Goal: Task Accomplishment & Management: Complete application form

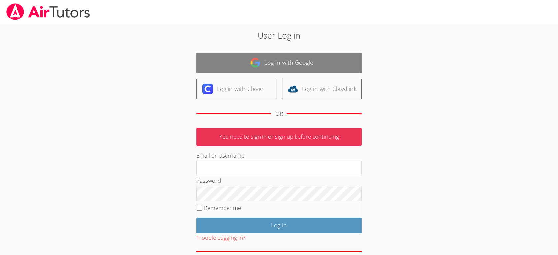
click at [276, 65] on link "Log in with Google" at bounding box center [279, 63] width 165 height 21
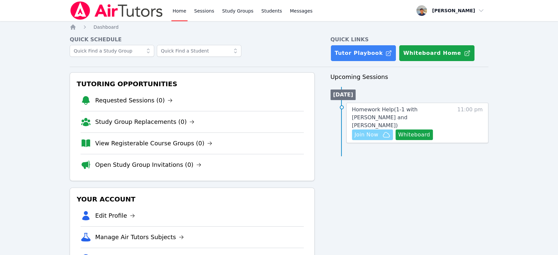
click at [374, 131] on span "Join Now" at bounding box center [367, 135] width 24 height 8
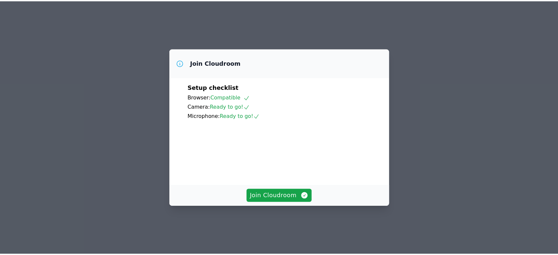
scroll to position [30, 0]
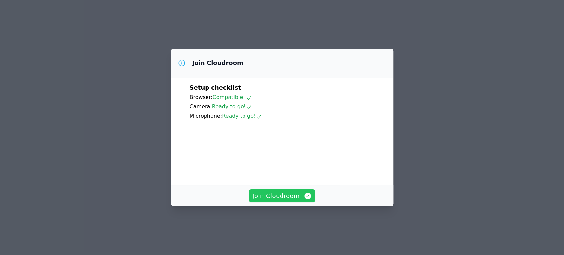
click at [277, 201] on span "Join Cloudroom" at bounding box center [281, 195] width 59 height 9
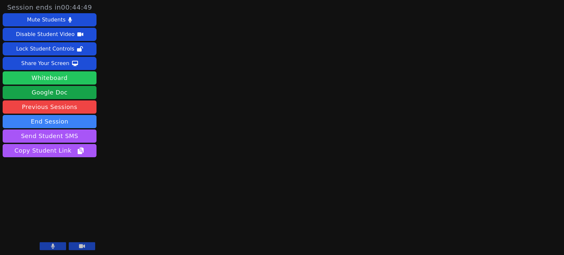
click at [85, 80] on button "Whiteboard" at bounding box center [50, 77] width 94 height 13
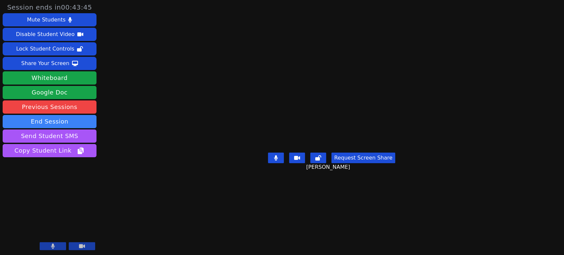
click at [282, 150] on video at bounding box center [331, 114] width 99 height 71
click at [68, 75] on button "Whiteboard" at bounding box center [50, 77] width 94 height 13
click at [76, 124] on button "End Session" at bounding box center [50, 121] width 94 height 13
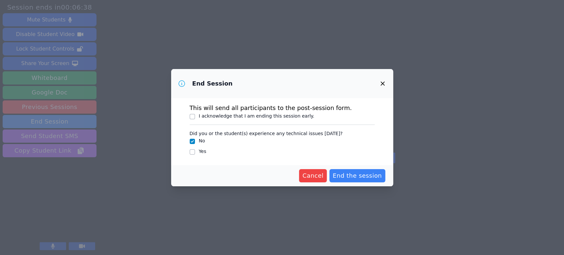
click at [269, 118] on label "I acknowledge that I am ending this session early." at bounding box center [257, 115] width 116 height 5
click at [195, 118] on input "I acknowledge that I am ending this session early." at bounding box center [192, 116] width 5 height 5
checkbox input "true"
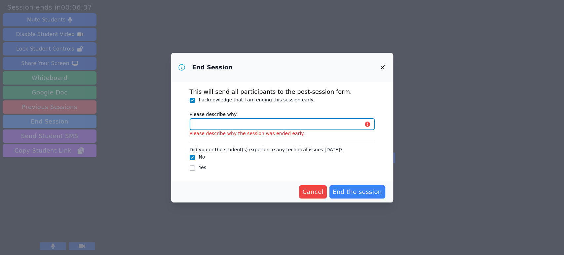
click at [260, 123] on input "Please describe why:" at bounding box center [282, 124] width 185 height 12
click at [250, 127] on input "Please describe why:" at bounding box center [282, 124] width 185 height 12
type input "We went through all the material."
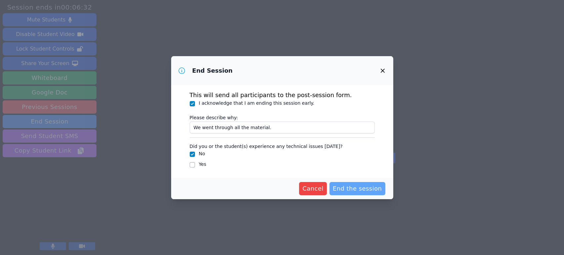
click at [362, 190] on span "End the session" at bounding box center [357, 188] width 49 height 9
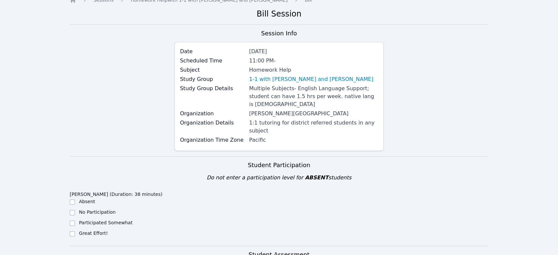
scroll to position [147, 0]
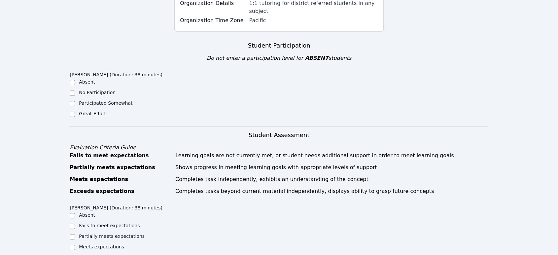
click at [87, 111] on label "Great Effort!" at bounding box center [93, 113] width 29 height 5
click at [75, 112] on input "Great Effort!" at bounding box center [72, 114] width 5 height 5
checkbox input "true"
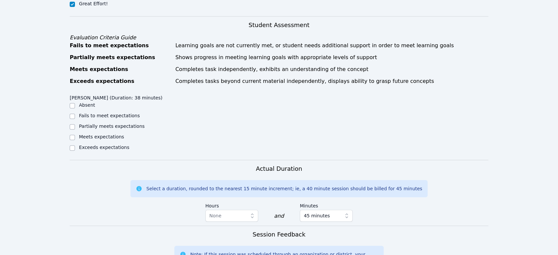
click at [97, 145] on label "Exceeds expectations" at bounding box center [104, 147] width 50 height 5
click at [75, 145] on input "Exceeds expectations" at bounding box center [72, 147] width 5 height 5
checkbox input "true"
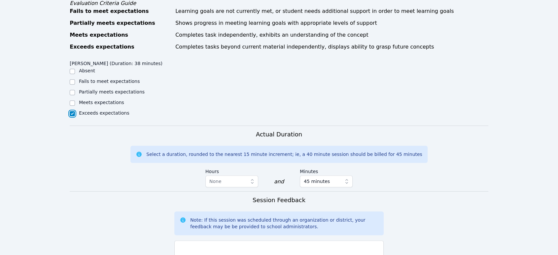
scroll to position [330, 0]
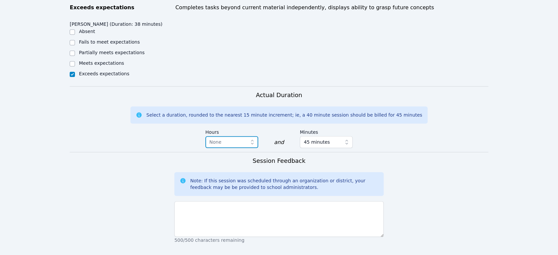
click at [224, 138] on span "None" at bounding box center [227, 142] width 36 height 8
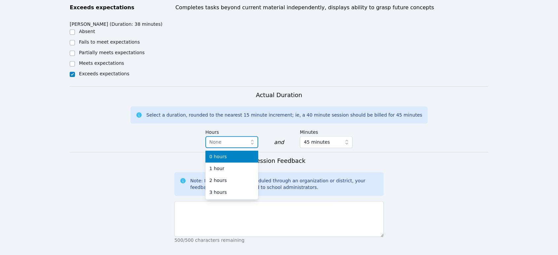
click at [224, 138] on span "None" at bounding box center [227, 142] width 36 height 8
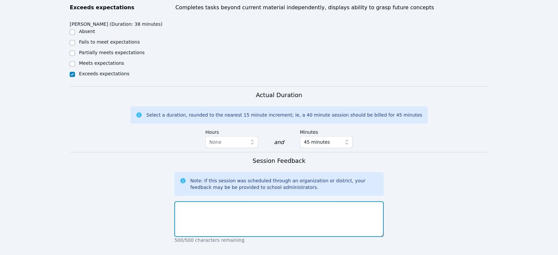
click at [266, 201] on textarea at bounding box center [278, 219] width 209 height 36
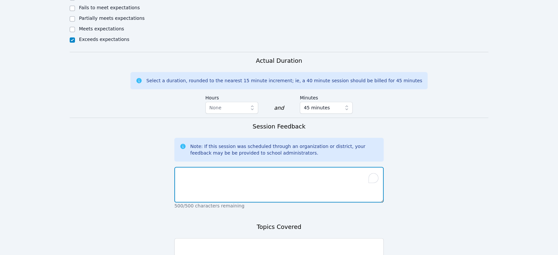
scroll to position [367, 0]
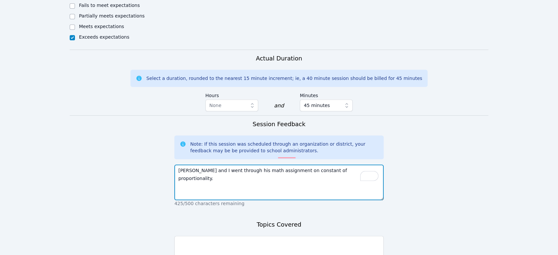
click at [291, 165] on textarea "Han and I went through his math assignment on constant of proportionality." at bounding box center [278, 183] width 209 height 36
click at [371, 165] on textarea "Han and I went through his math assignment on the constant of proportionality." at bounding box center [278, 183] width 209 height 36
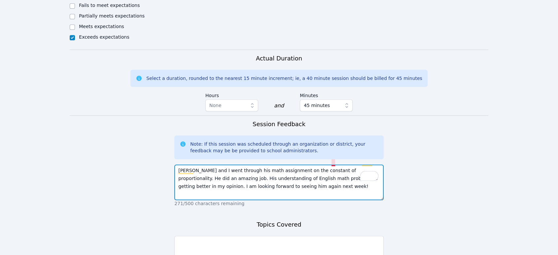
click at [335, 165] on textarea "Han and I went through his math assignment on the constant of proportionality. …" at bounding box center [278, 183] width 209 height 36
type textarea "Han and I went through his math assignment on the constant of proportionality. …"
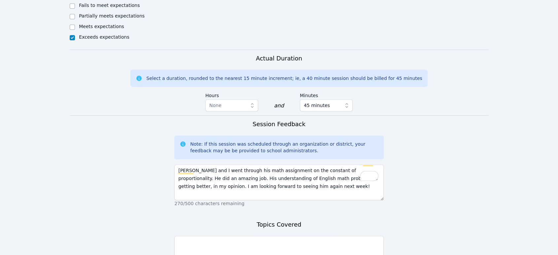
click at [303, 220] on div "Topics Covered 500/500 characters remaining" at bounding box center [278, 251] width 209 height 62
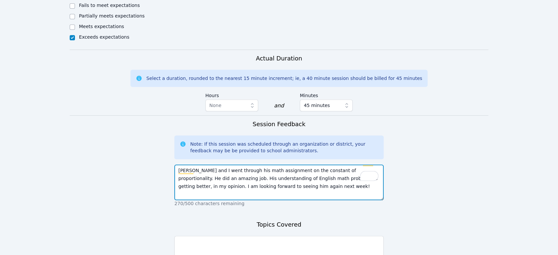
click at [279, 175] on textarea "Han and I went through his math assignment on the constant of proportionality. …" at bounding box center [278, 183] width 209 height 36
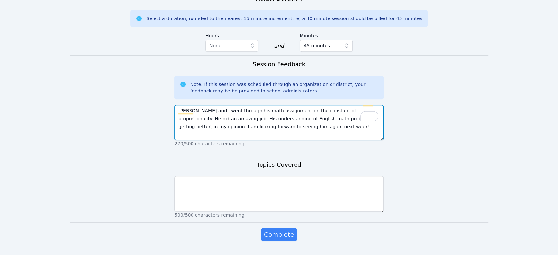
scroll to position [428, 0]
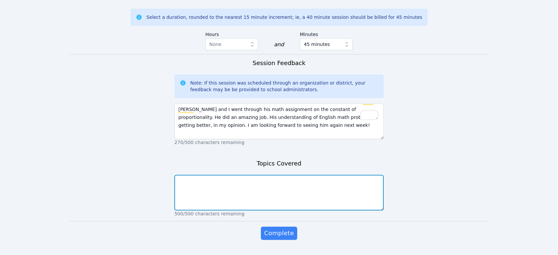
click at [278, 175] on textarea at bounding box center [278, 193] width 209 height 36
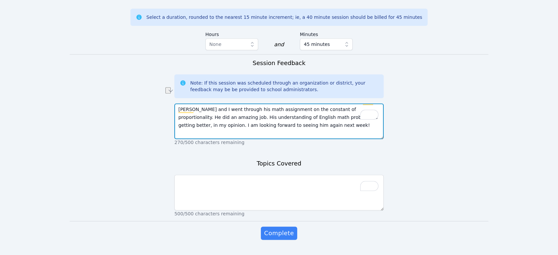
drag, startPoint x: 278, startPoint y: 93, endPoint x: 340, endPoint y: 95, distance: 61.8
click at [340, 103] on textarea "Han and I went through his math assignment on the constant of proportionality. …" at bounding box center [278, 121] width 209 height 36
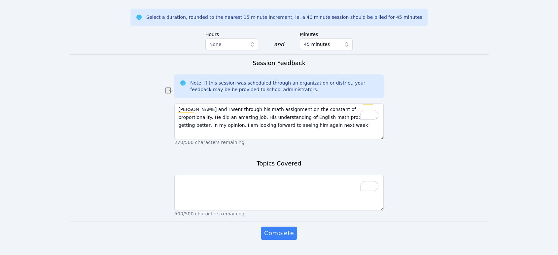
click at [313, 172] on div "500/500 characters remaining" at bounding box center [278, 194] width 209 height 45
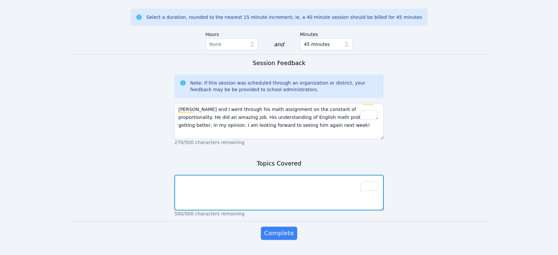
drag, startPoint x: 314, startPoint y: 173, endPoint x: 315, endPoint y: 181, distance: 8.0
click at [314, 175] on textarea "To enrich screen reader interactions, please activate Accessibility in Grammarl…" at bounding box center [278, 193] width 209 height 36
paste textarea "the constant of proportionality"
type textarea "the constant of proportionality"
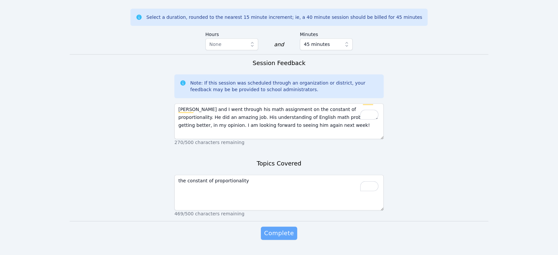
click at [285, 229] on span "Complete" at bounding box center [279, 233] width 30 height 9
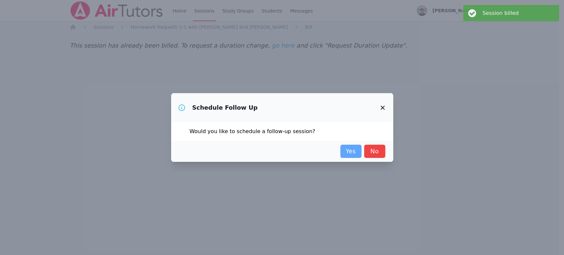
click at [348, 153] on link "Yes" at bounding box center [350, 151] width 21 height 13
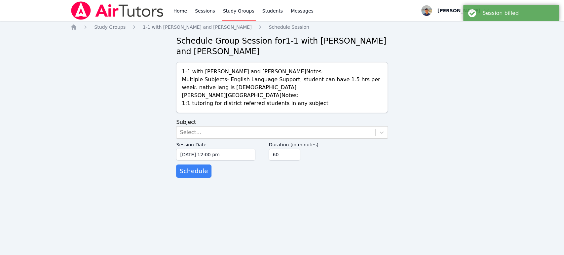
click at [238, 124] on form "Subject Select... Session Date 09/25/2025 12:00 pm 9/25/2025 12:00 pm Duration …" at bounding box center [281, 147] width 211 height 59
click at [241, 131] on div "Select..." at bounding box center [275, 133] width 199 height 12
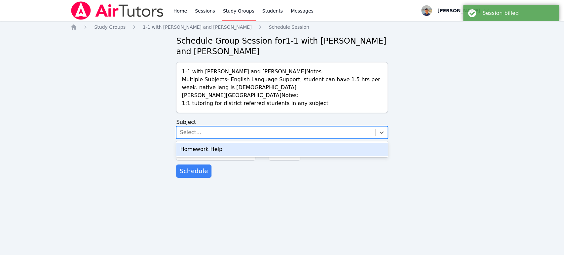
click at [230, 146] on div "Homework Help" at bounding box center [281, 149] width 211 height 13
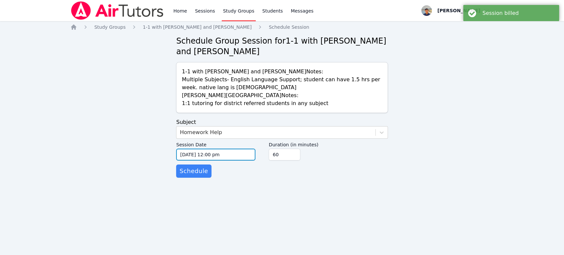
click at [217, 153] on input "09/25/2025 12:00 pm" at bounding box center [215, 155] width 79 height 12
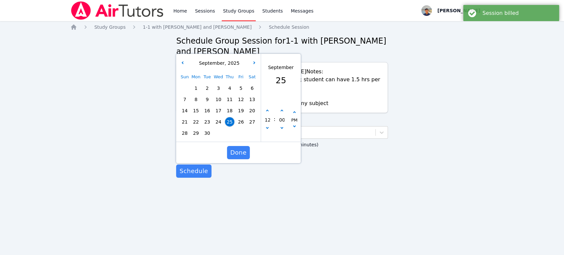
click at [207, 134] on span "30" at bounding box center [207, 133] width 9 height 9
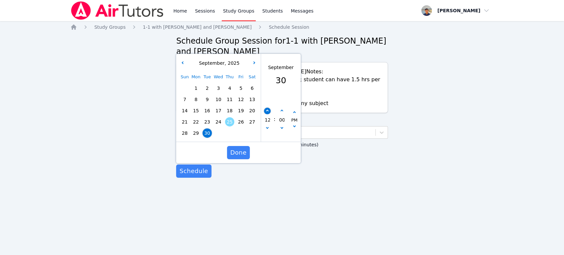
click at [269, 110] on button "button" at bounding box center [267, 111] width 7 height 7
type input "09/30/2025 01:00 pm"
type input "01"
click at [269, 110] on button "button" at bounding box center [267, 111] width 7 height 7
type input "09/30/2025 02:00 pm"
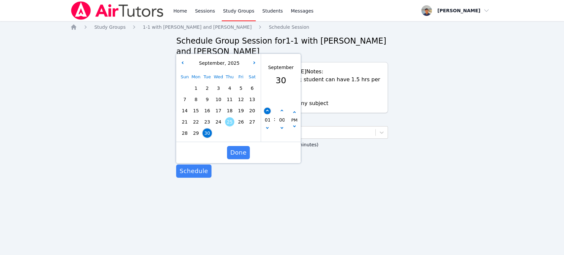
type input "02"
click at [269, 110] on button "button" at bounding box center [267, 111] width 7 height 7
type input "09/30/2025 03:00 pm"
type input "03"
click at [269, 110] on button "button" at bounding box center [267, 111] width 7 height 7
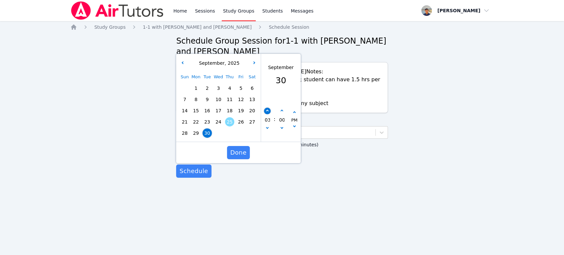
type input "09/30/2025 04:00 pm"
type input "04"
click at [269, 110] on button "button" at bounding box center [267, 111] width 7 height 7
type input "09/30/2025 05:00 pm"
type input "05"
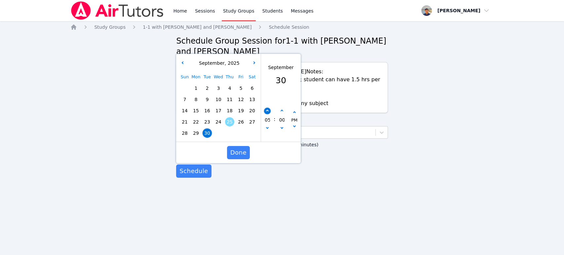
click at [269, 110] on button "button" at bounding box center [267, 111] width 7 height 7
type input "09/30/2025 06:00 pm"
type input "06"
click at [269, 110] on button "button" at bounding box center [267, 111] width 7 height 7
type input "09/30/2025 07:00 pm"
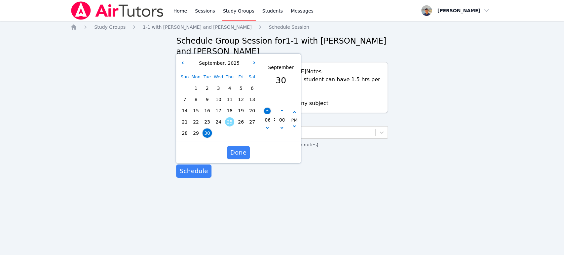
type input "07"
click at [269, 110] on button "button" at bounding box center [267, 111] width 7 height 7
type input "09/30/2025 08:00 pm"
type input "08"
click at [266, 127] on button "button" at bounding box center [267, 129] width 7 height 7
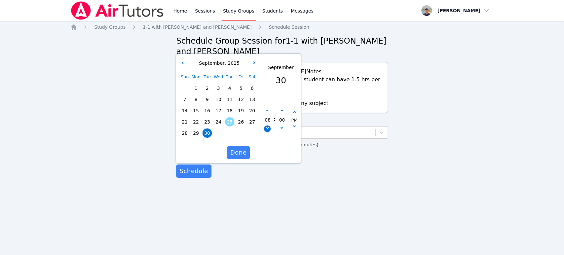
type input "09/30/2025 07:00 pm"
type input "07"
click at [266, 127] on icon "button" at bounding box center [267, 127] width 3 height 3
type input "09/30/2025 06:00 pm"
type input "06"
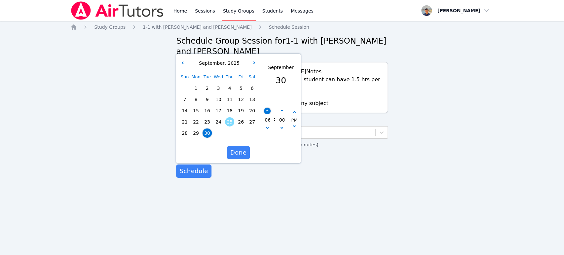
click at [267, 110] on icon "button" at bounding box center [267, 111] width 3 height 3
type input "09/30/2025 07:00 pm"
type input "07"
click at [267, 110] on icon "button" at bounding box center [267, 111] width 3 height 3
type input "09/30/2025 08:00 pm"
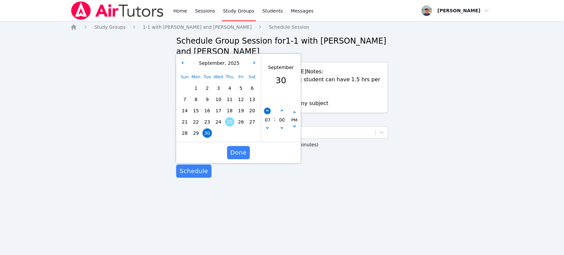
type input "08"
click at [246, 152] on button "Done" at bounding box center [238, 152] width 23 height 13
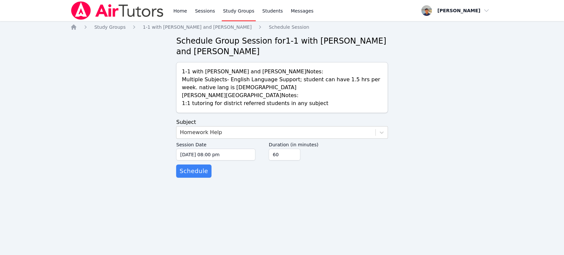
click at [204, 180] on div "Home Study Groups 1-1 with Han Lee and YoungKwang Kim Schedule Session Schedule…" at bounding box center [281, 107] width 423 height 167
click at [203, 176] on button "Schedule" at bounding box center [193, 171] width 35 height 13
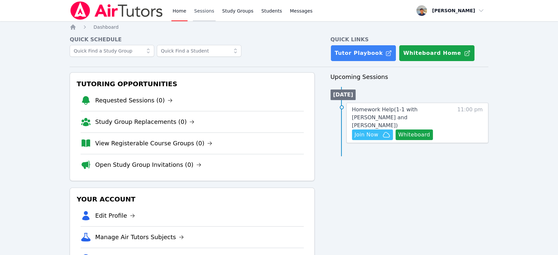
click at [208, 12] on link "Sessions" at bounding box center [204, 10] width 23 height 21
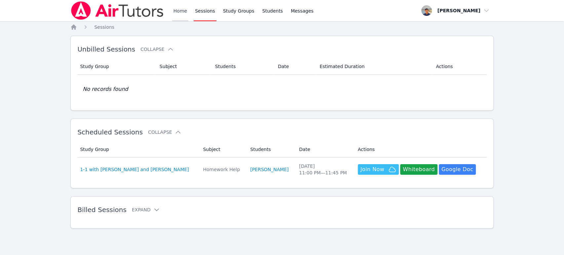
click at [172, 12] on link "Home" at bounding box center [180, 10] width 16 height 21
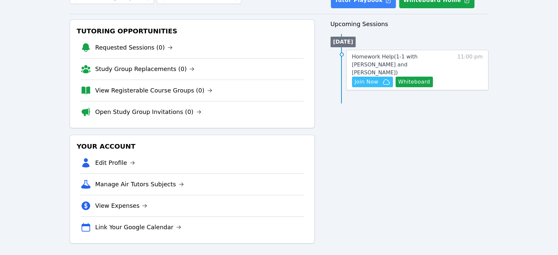
scroll to position [54, 0]
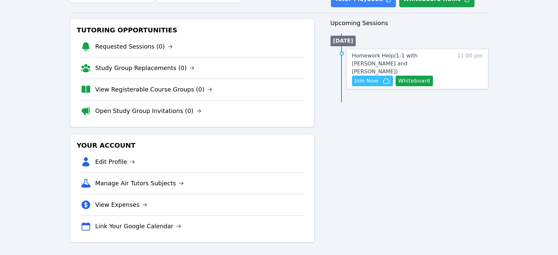
drag, startPoint x: 365, startPoint y: 176, endPoint x: 357, endPoint y: 170, distance: 9.7
click at [357, 170] on div "Upcoming Sessions [DATE] Homework Help ( 1-1 with [PERSON_NAME] and [PERSON_NAM…" at bounding box center [410, 131] width 158 height 224
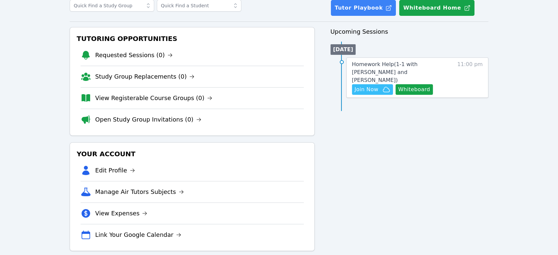
scroll to position [0, 0]
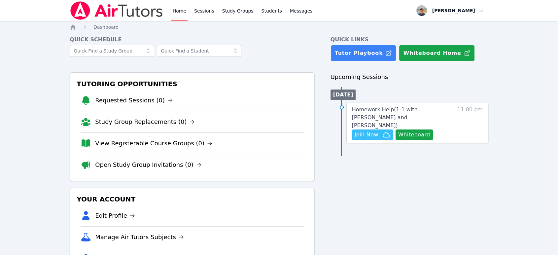
drag, startPoint x: 357, startPoint y: 170, endPoint x: 281, endPoint y: 95, distance: 107.2
click at [200, 15] on link "Sessions" at bounding box center [204, 10] width 23 height 21
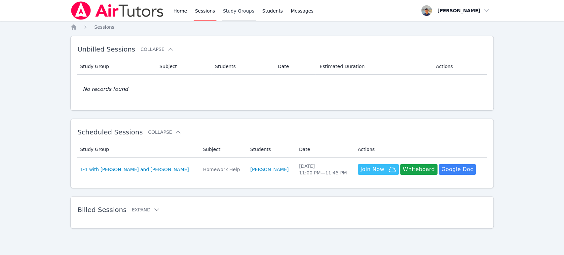
click at [228, 12] on link "Study Groups" at bounding box center [239, 10] width 34 height 21
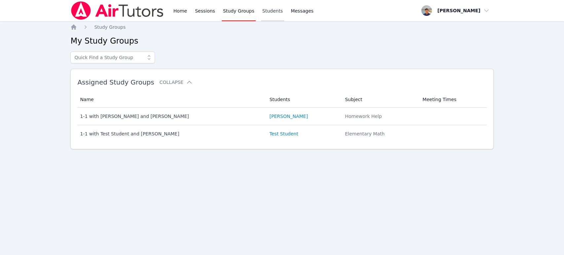
click at [261, 13] on link "Students" at bounding box center [272, 10] width 23 height 21
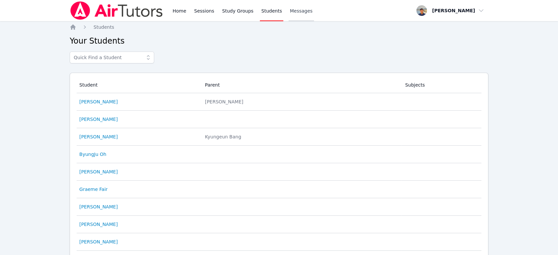
click at [290, 13] on span "Messages" at bounding box center [301, 11] width 23 height 7
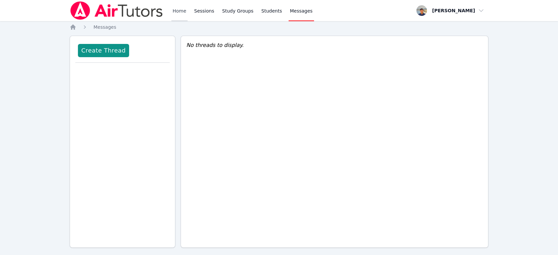
click at [176, 13] on link "Home" at bounding box center [179, 10] width 16 height 21
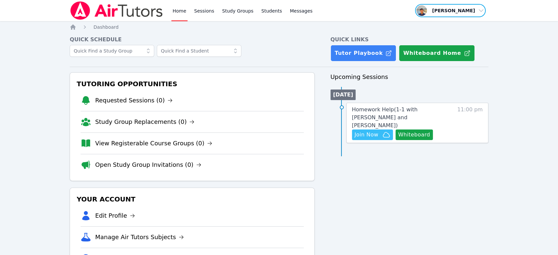
click at [453, 13] on span "button" at bounding box center [451, 10] width 72 height 15
click at [129, 15] on img at bounding box center [117, 10] width 94 height 19
drag, startPoint x: 140, startPoint y: 0, endPoint x: 355, endPoint y: 170, distance: 273.8
click at [355, 170] on div "Upcoming Sessions [DATE] Homework Help ( 1-1 with [PERSON_NAME] and [PERSON_NAM…" at bounding box center [410, 184] width 158 height 224
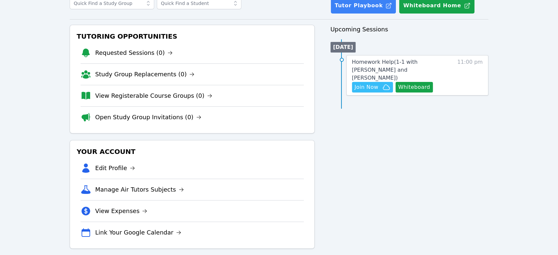
drag, startPoint x: 354, startPoint y: 166, endPoint x: 339, endPoint y: 150, distance: 21.8
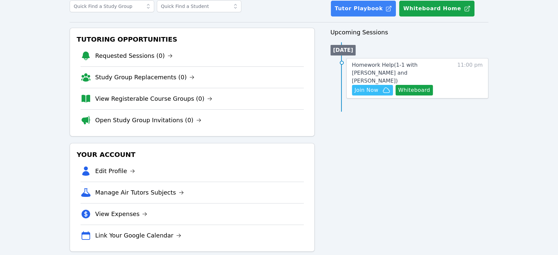
scroll to position [54, 0]
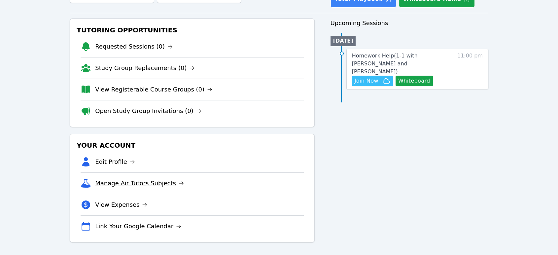
click at [161, 186] on link "Manage Air Tutors Subjects" at bounding box center [139, 183] width 89 height 9
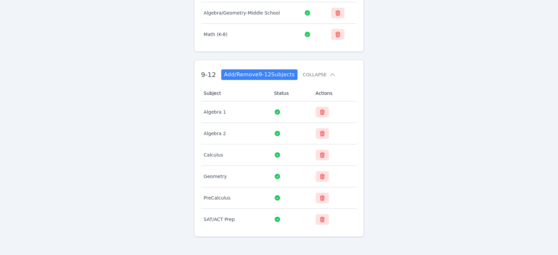
scroll to position [93, 0]
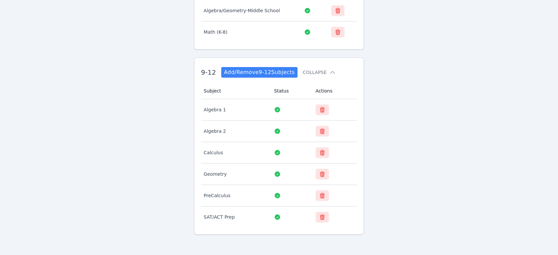
scroll to position [54, 0]
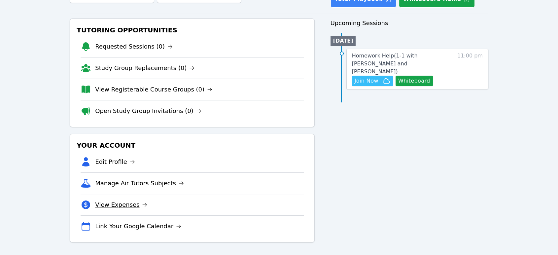
click at [131, 201] on link "View Expenses" at bounding box center [121, 204] width 52 height 9
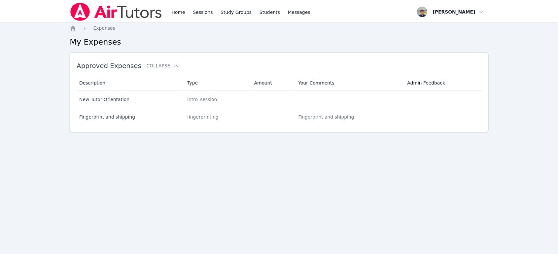
scroll to position [54, 0]
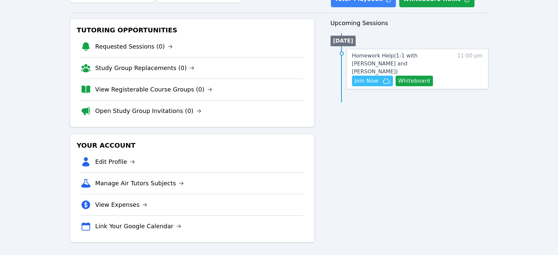
drag, startPoint x: 95, startPoint y: 94, endPoint x: 60, endPoint y: 29, distance: 73.6
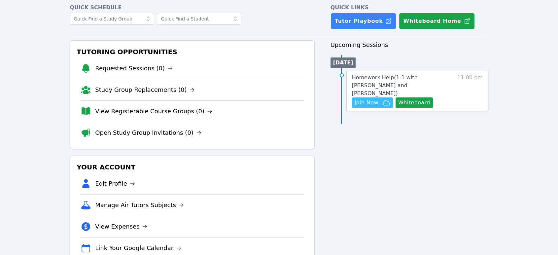
scroll to position [0, 0]
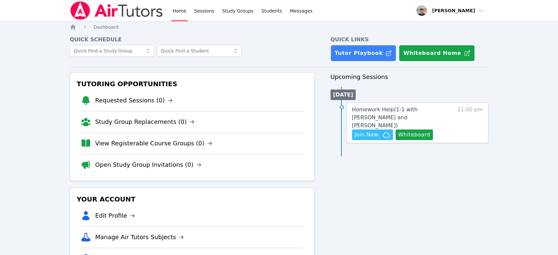
drag, startPoint x: 41, startPoint y: 62, endPoint x: 38, endPoint y: 8, distance: 54.3
click at [103, 13] on img at bounding box center [117, 10] width 94 height 19
click at [365, 56] on link "Tutor Playbook" at bounding box center [364, 53] width 66 height 17
